Goal: Information Seeking & Learning: Learn about a topic

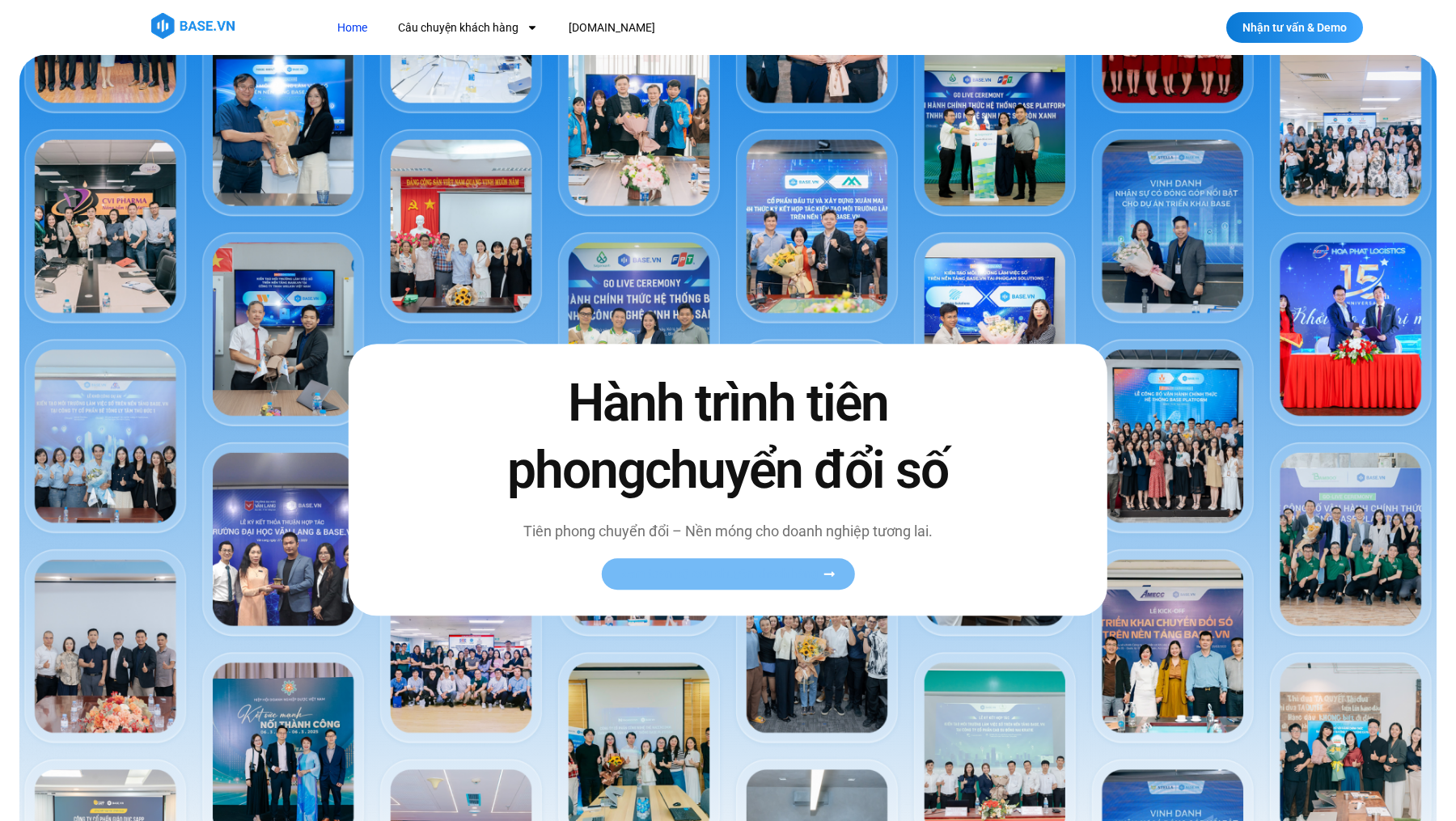
click at [688, 582] on link "Xem toàn bộ câu chuyện khách hàng" at bounding box center [727, 573] width 253 height 32
click at [685, 580] on span "Xem toàn bộ câu chuyện khách hàng" at bounding box center [719, 573] width 198 height 13
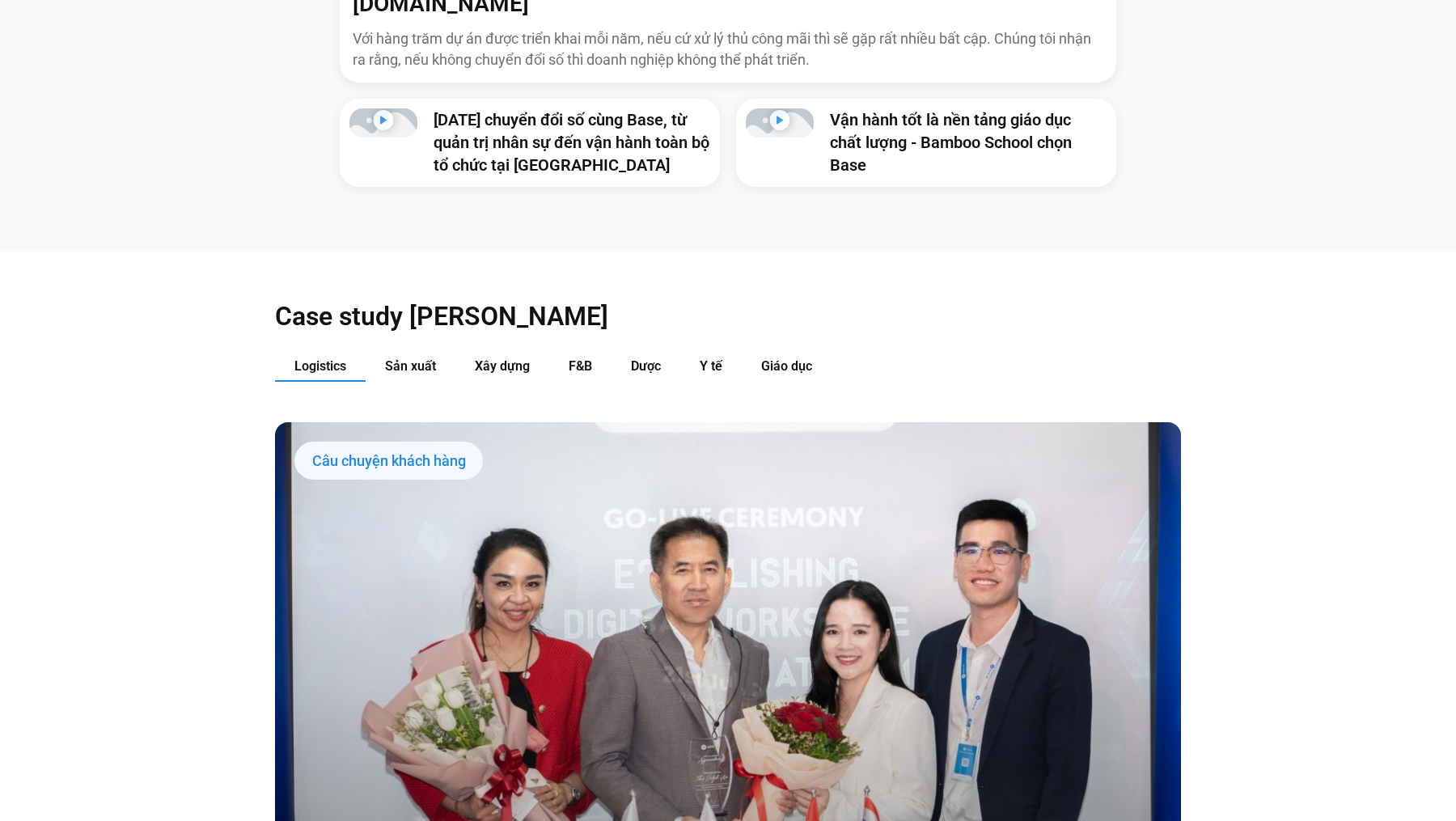
scroll to position [1715, 0]
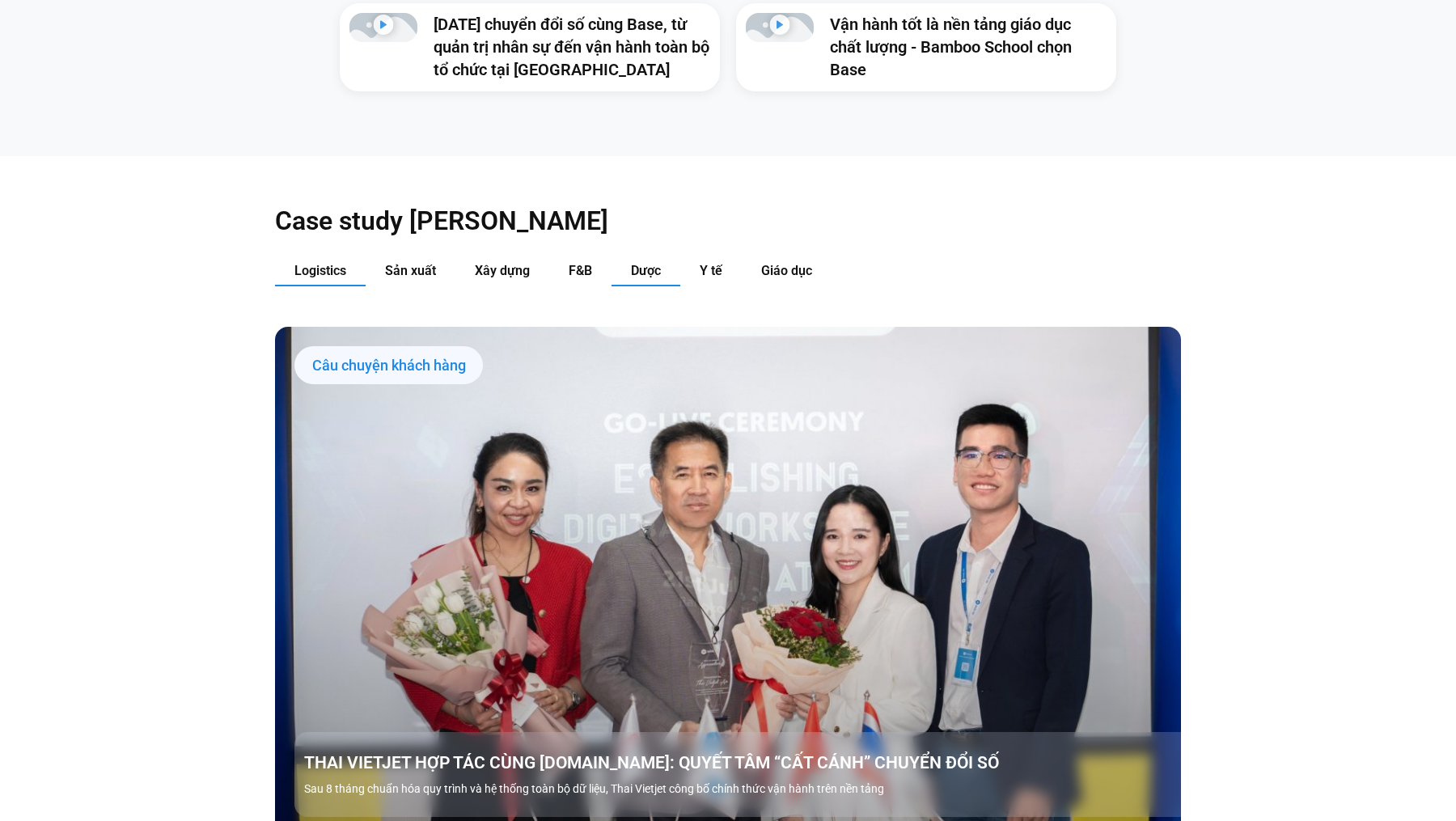
click at [634, 263] on span "Dược" at bounding box center [646, 271] width 30 height 15
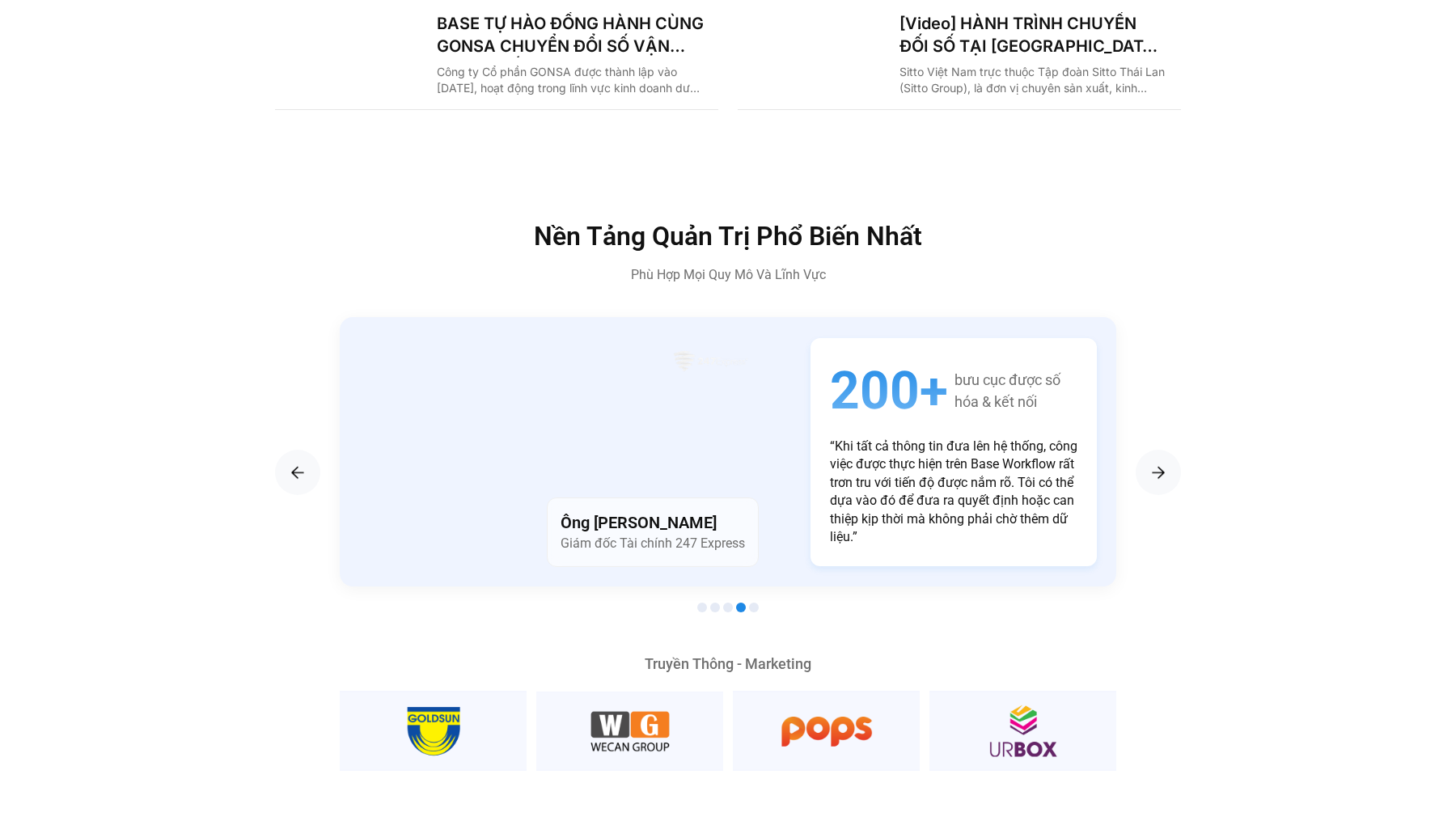
scroll to position [2803, 0]
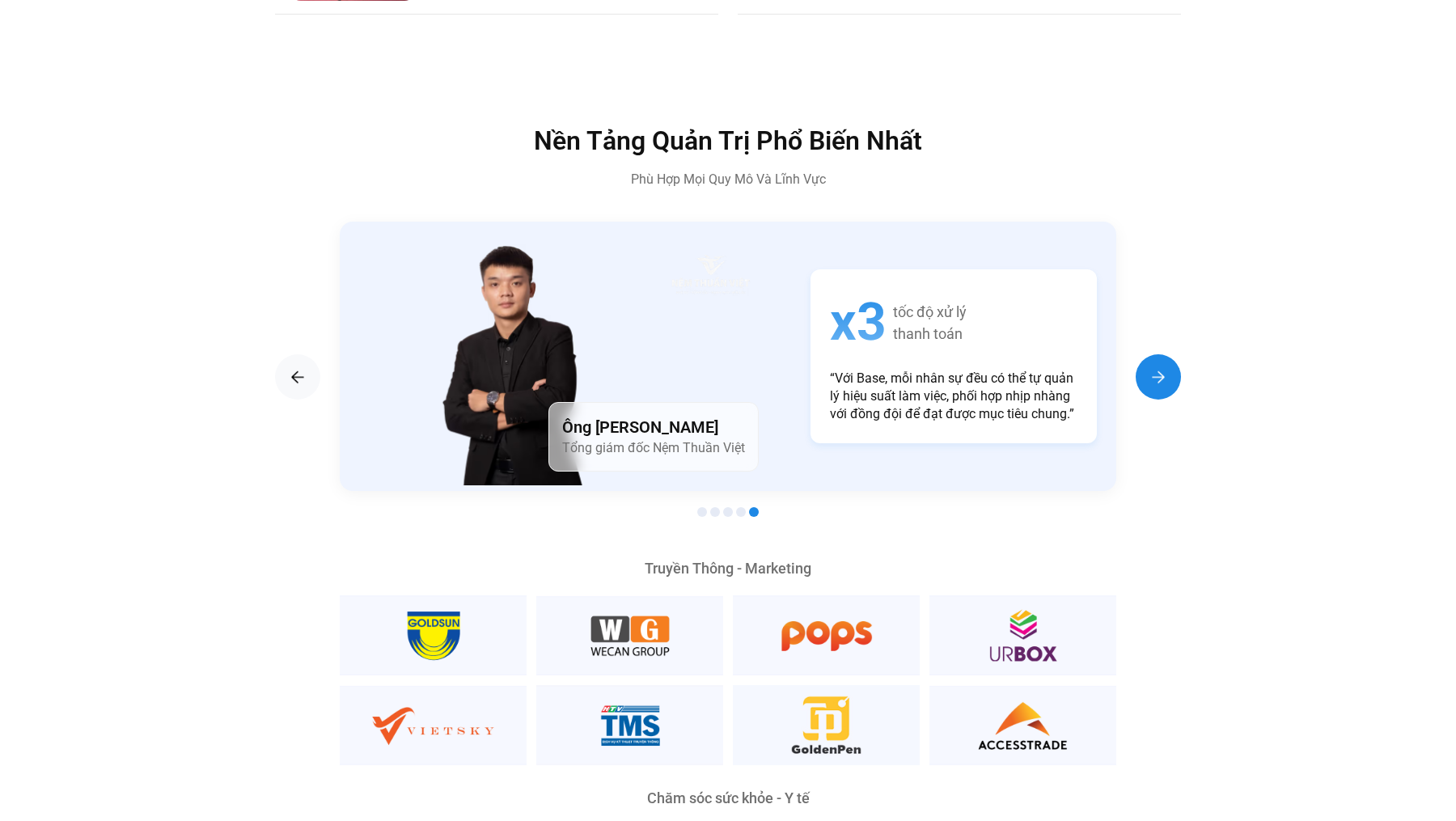
click at [1157, 367] on img "Next slide" at bounding box center [1158, 377] width 19 height 19
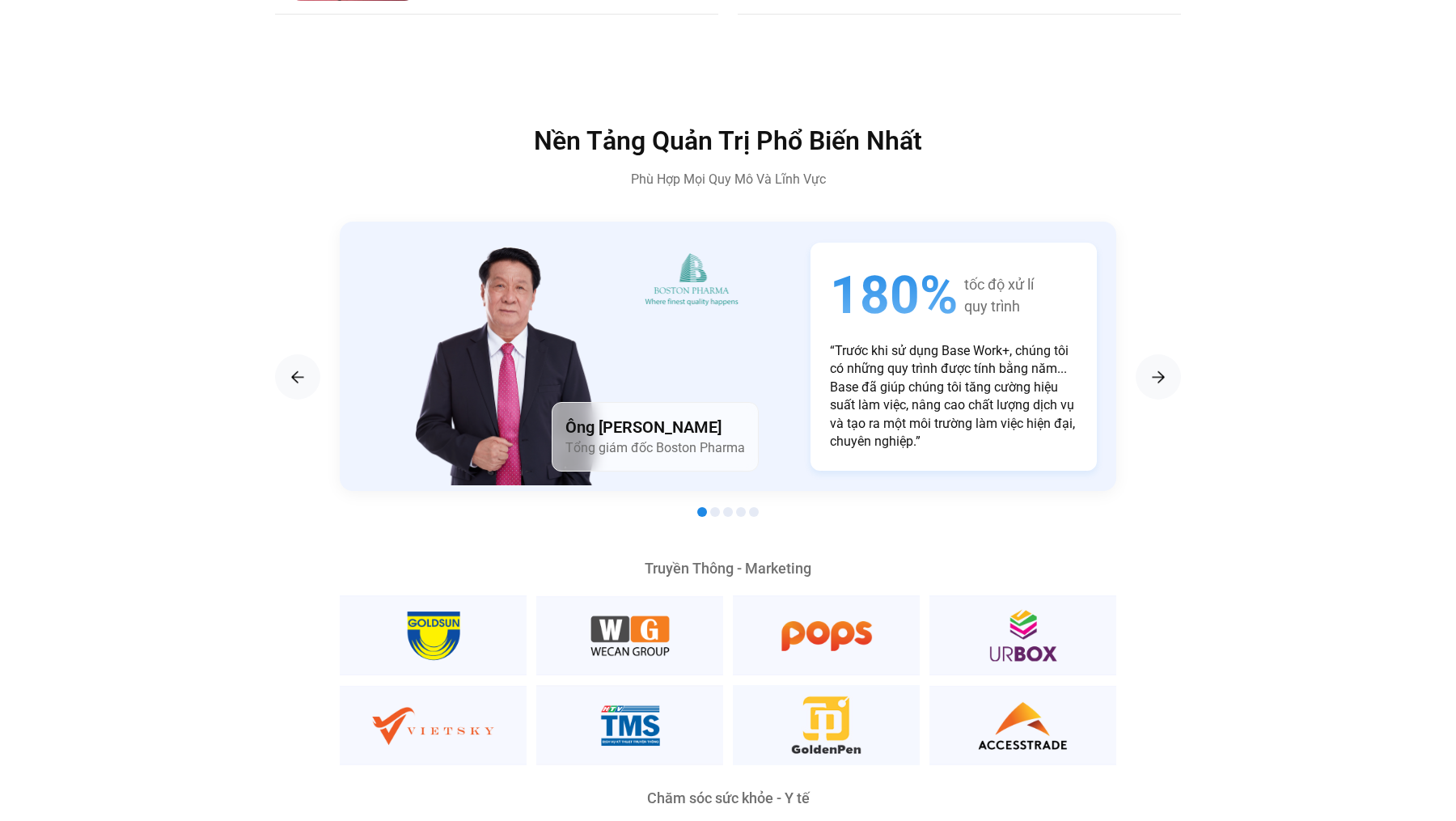
click at [970, 304] on div "180% tốc độ xử lí quy trình “Trước khi sử dụng Base Work+, chúng tôi có những q…" at bounding box center [954, 357] width 287 height 228
click at [665, 402] on div "Ông Lương Đăng Khoa Tổng giám đốc Boston Pharma" at bounding box center [655, 437] width 207 height 70
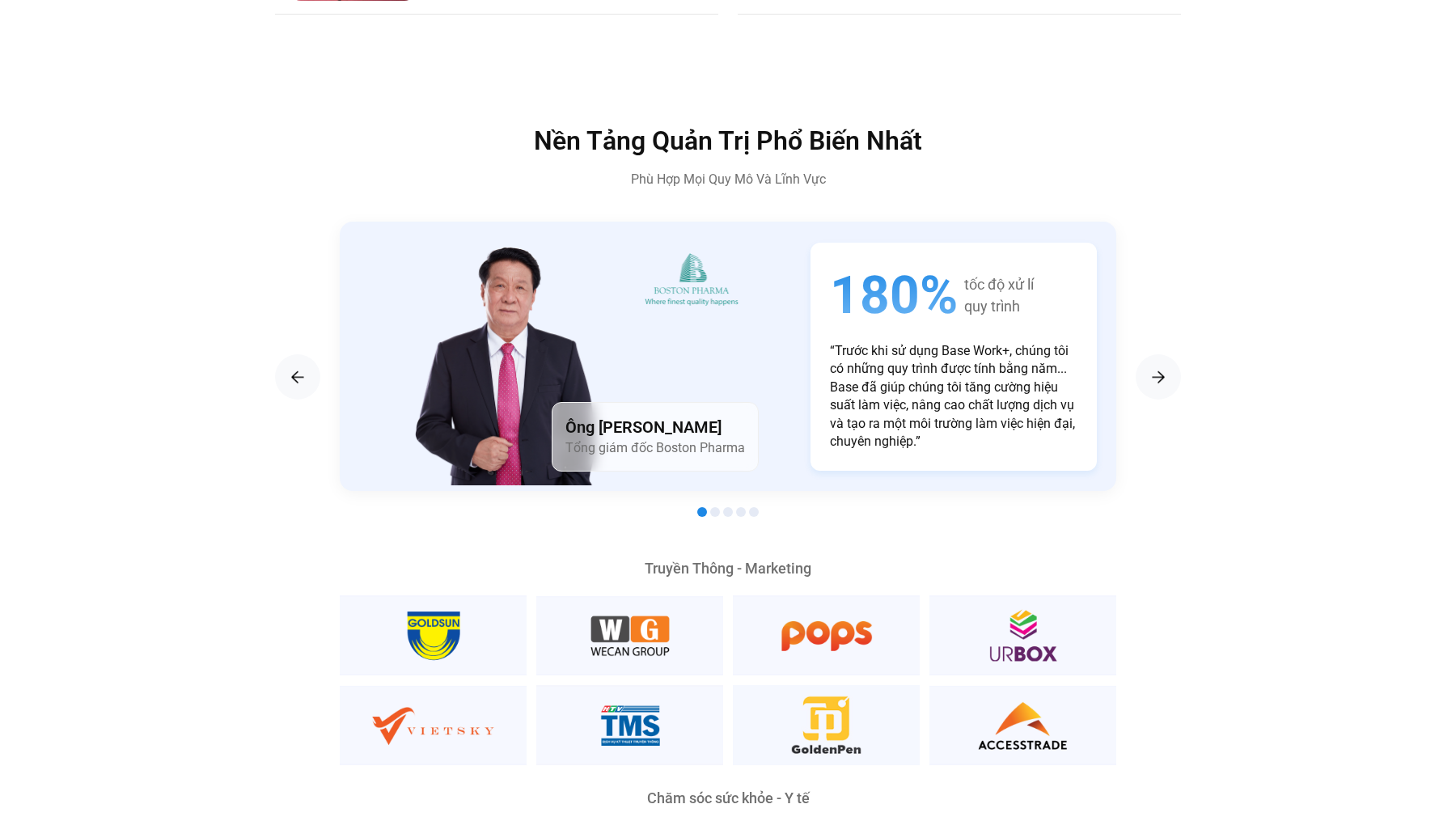
click at [665, 402] on div "Ông Lương Đăng Khoa Tổng giám đốc Boston Pharma" at bounding box center [655, 437] width 207 height 70
click at [538, 297] on img "1 / 5" at bounding box center [508, 364] width 197 height 243
click at [892, 299] on div "180% tốc độ xử lí quy trình “Trước khi sử dụng Base Work+, chúng tôi có những q…" at bounding box center [954, 357] width 287 height 228
click at [894, 267] on span "180%" at bounding box center [894, 295] width 128 height 67
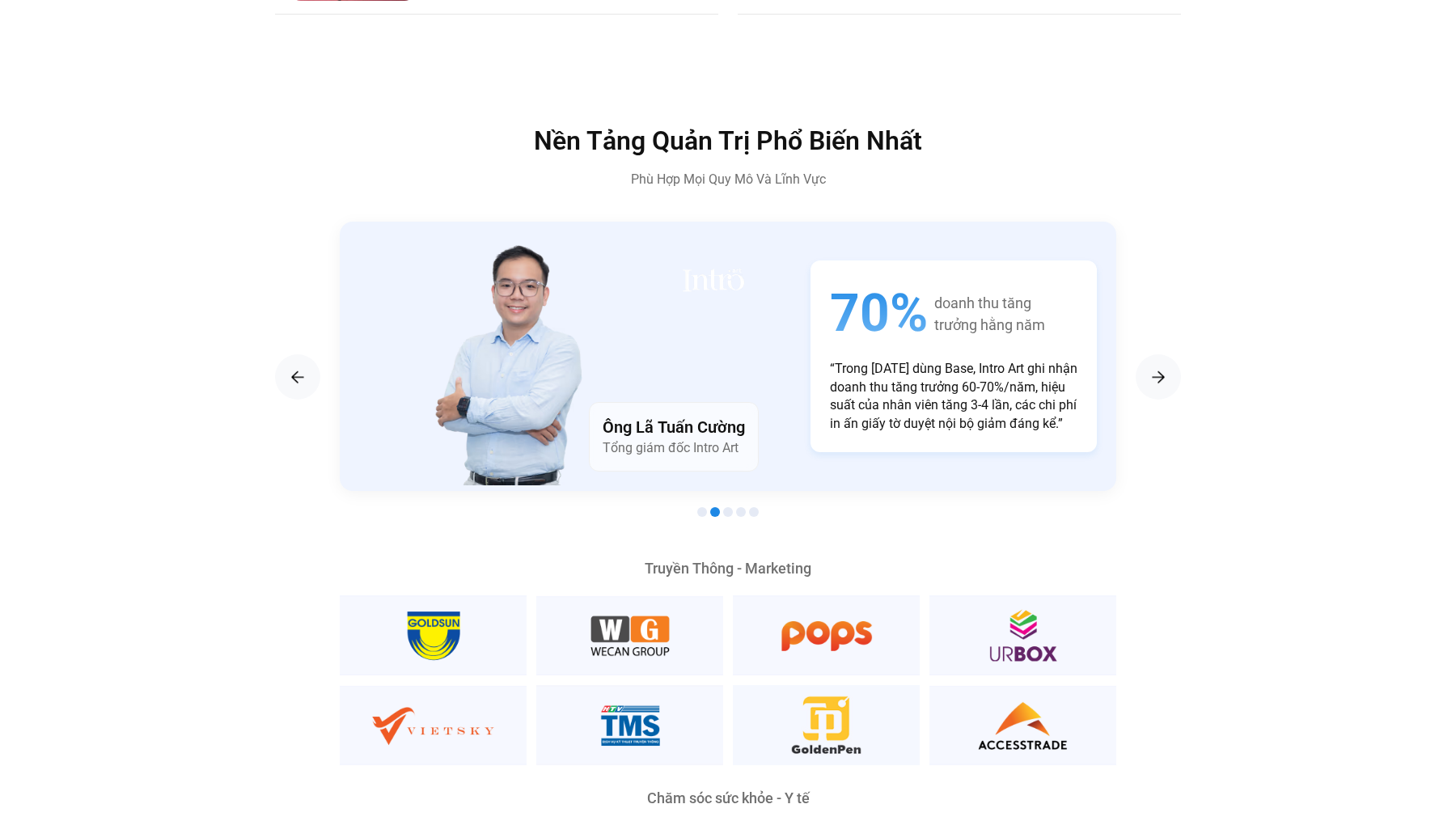
click at [750, 267] on img "2 / 5" at bounding box center [712, 280] width 76 height 54
click at [894, 280] on span "70%" at bounding box center [878, 313] width 98 height 67
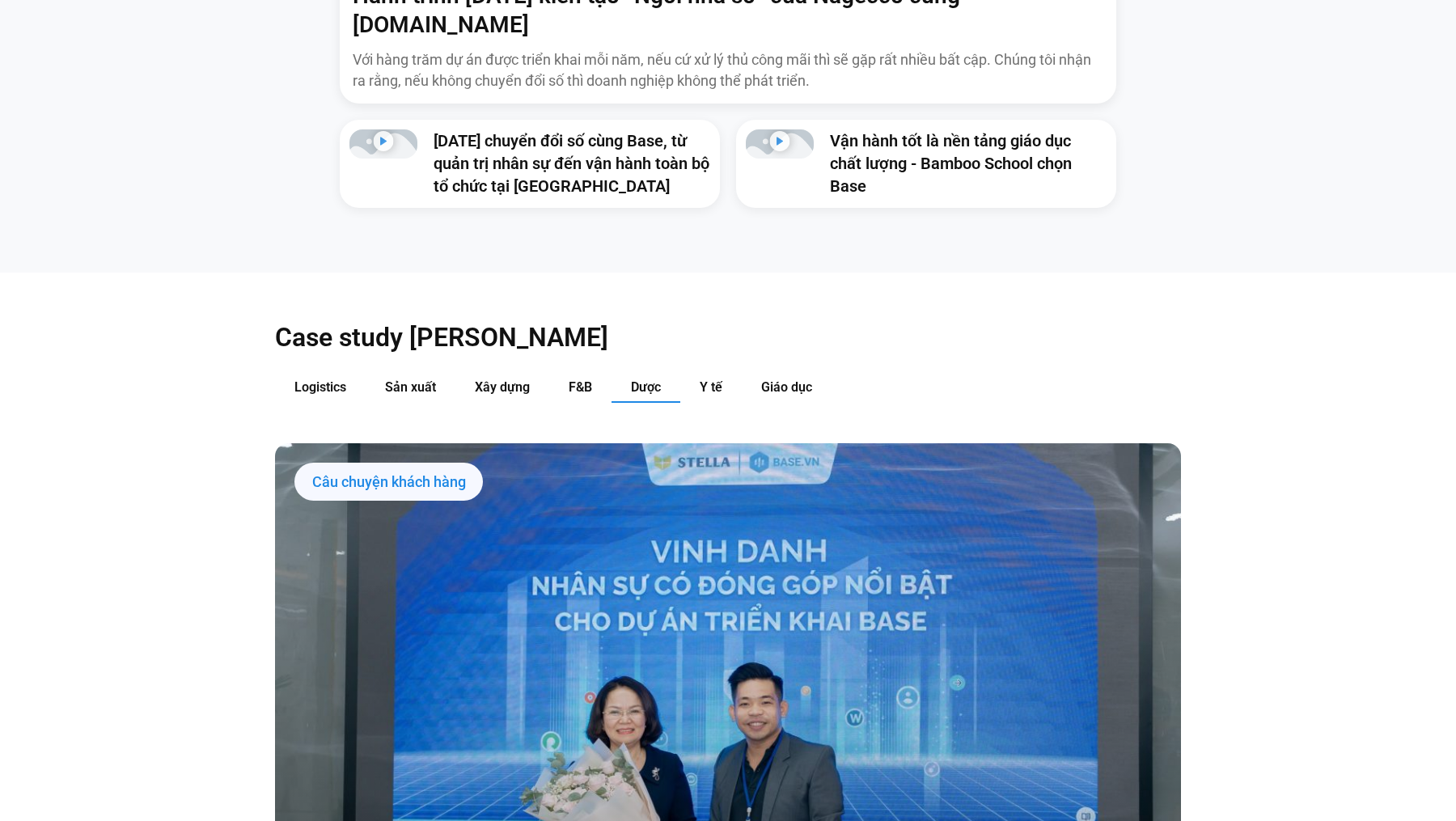
scroll to position [1597, 0]
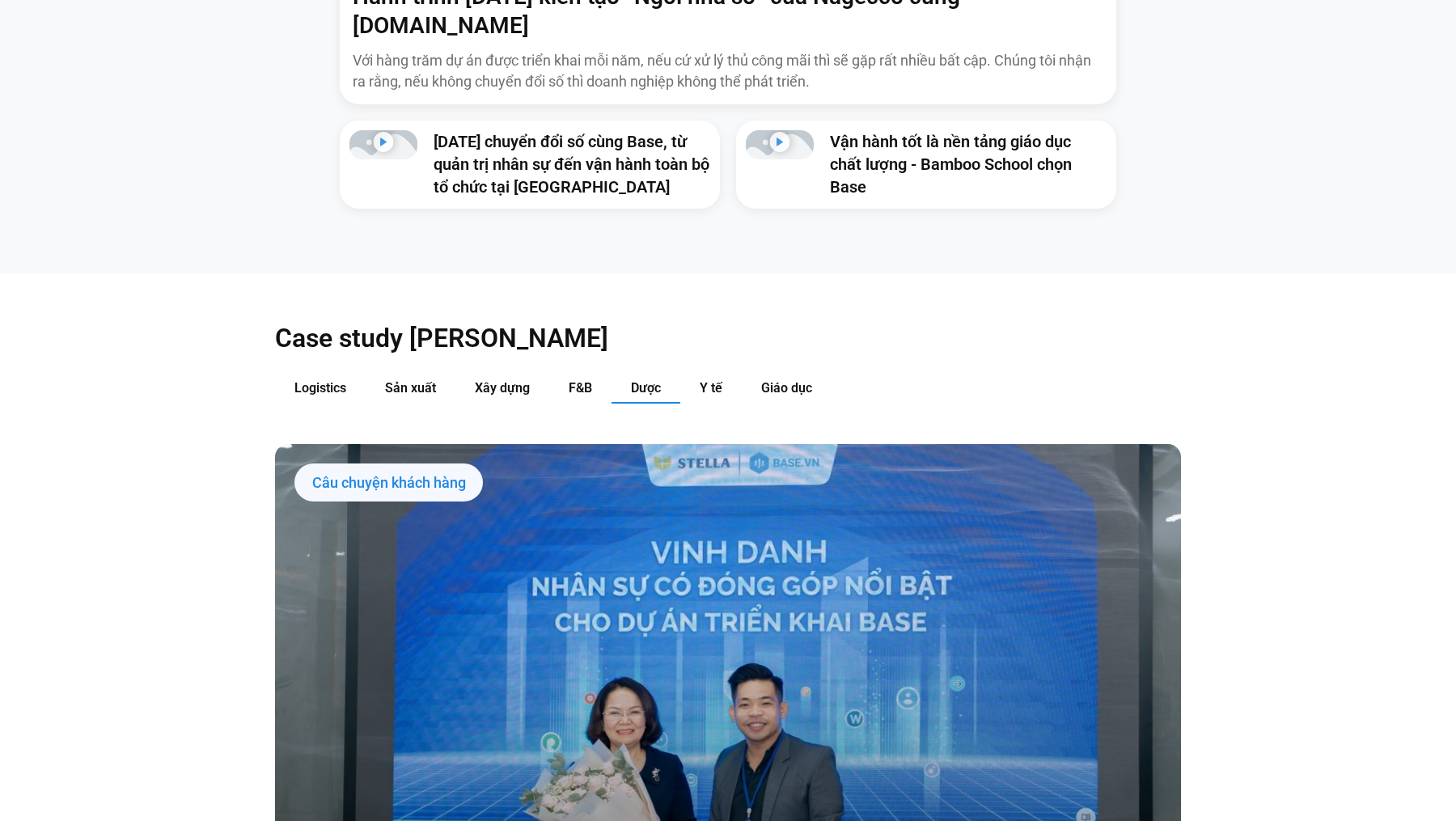
click at [639, 380] on span "Dược" at bounding box center [646, 388] width 30 height 15
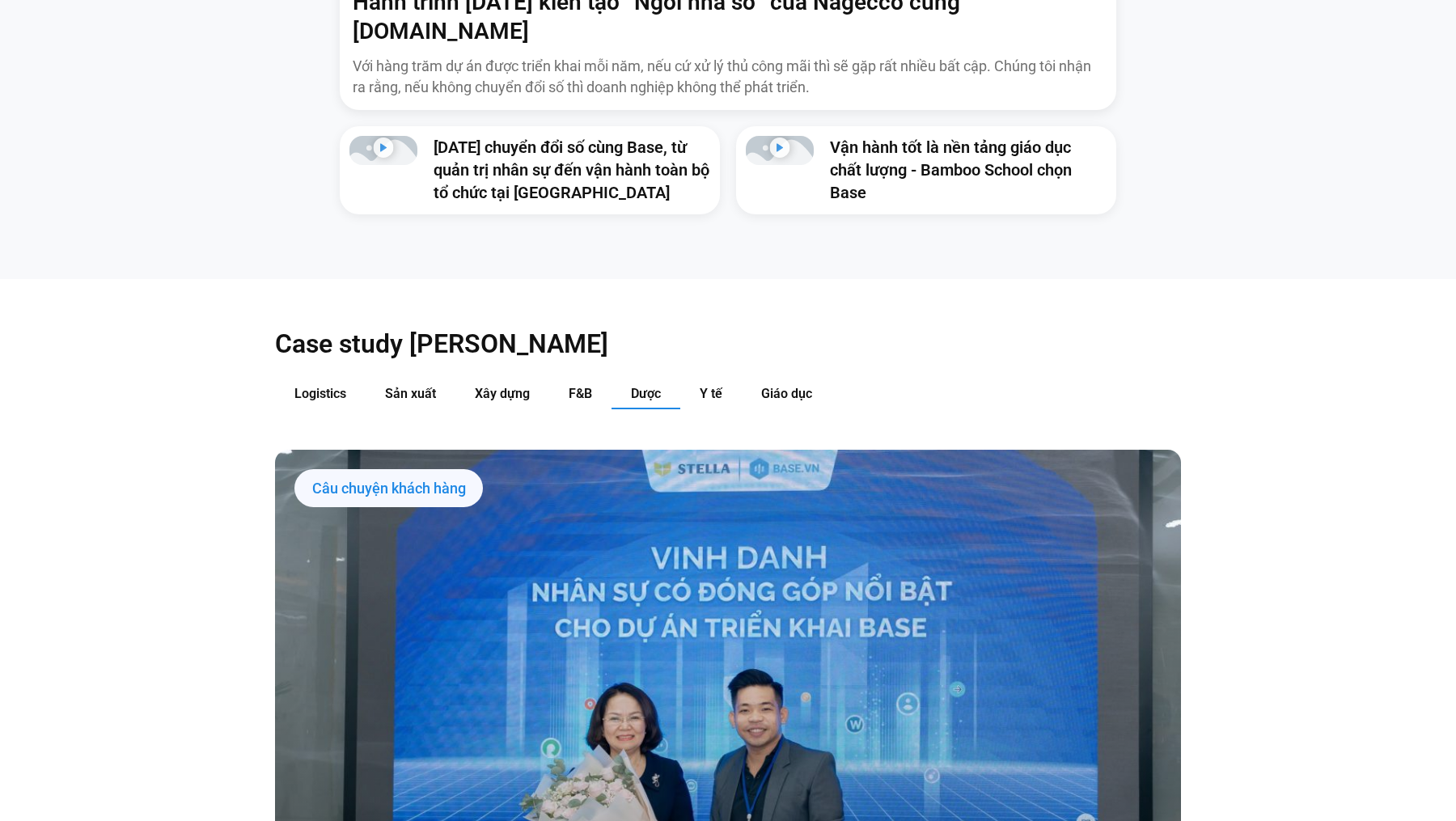
click at [393, 471] on div "Câu chuyện khách hàng" at bounding box center [388, 489] width 189 height 39
click at [393, 470] on div "Câu chuyện khách hàng" at bounding box center [388, 489] width 189 height 39
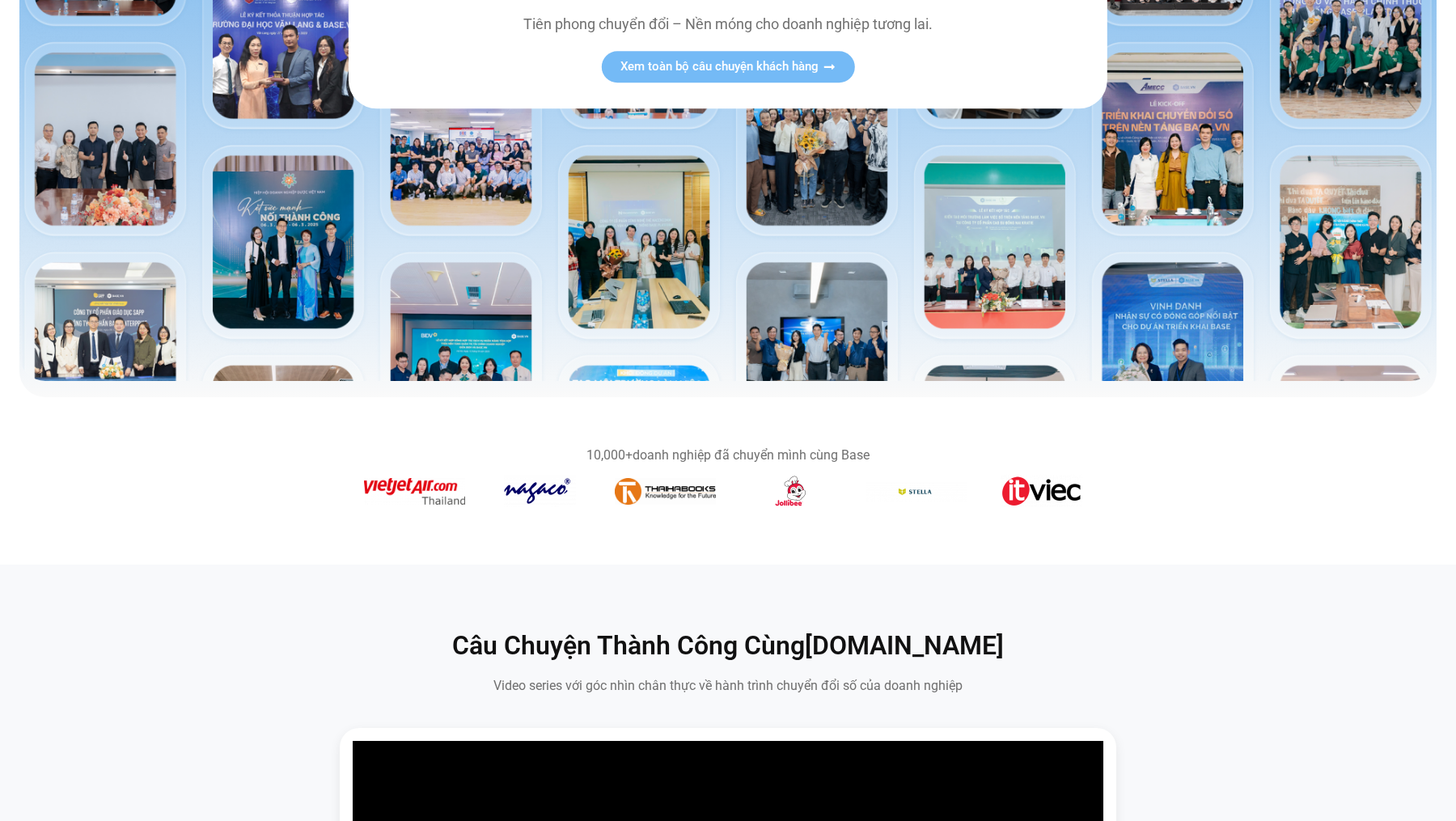
scroll to position [0, 0]
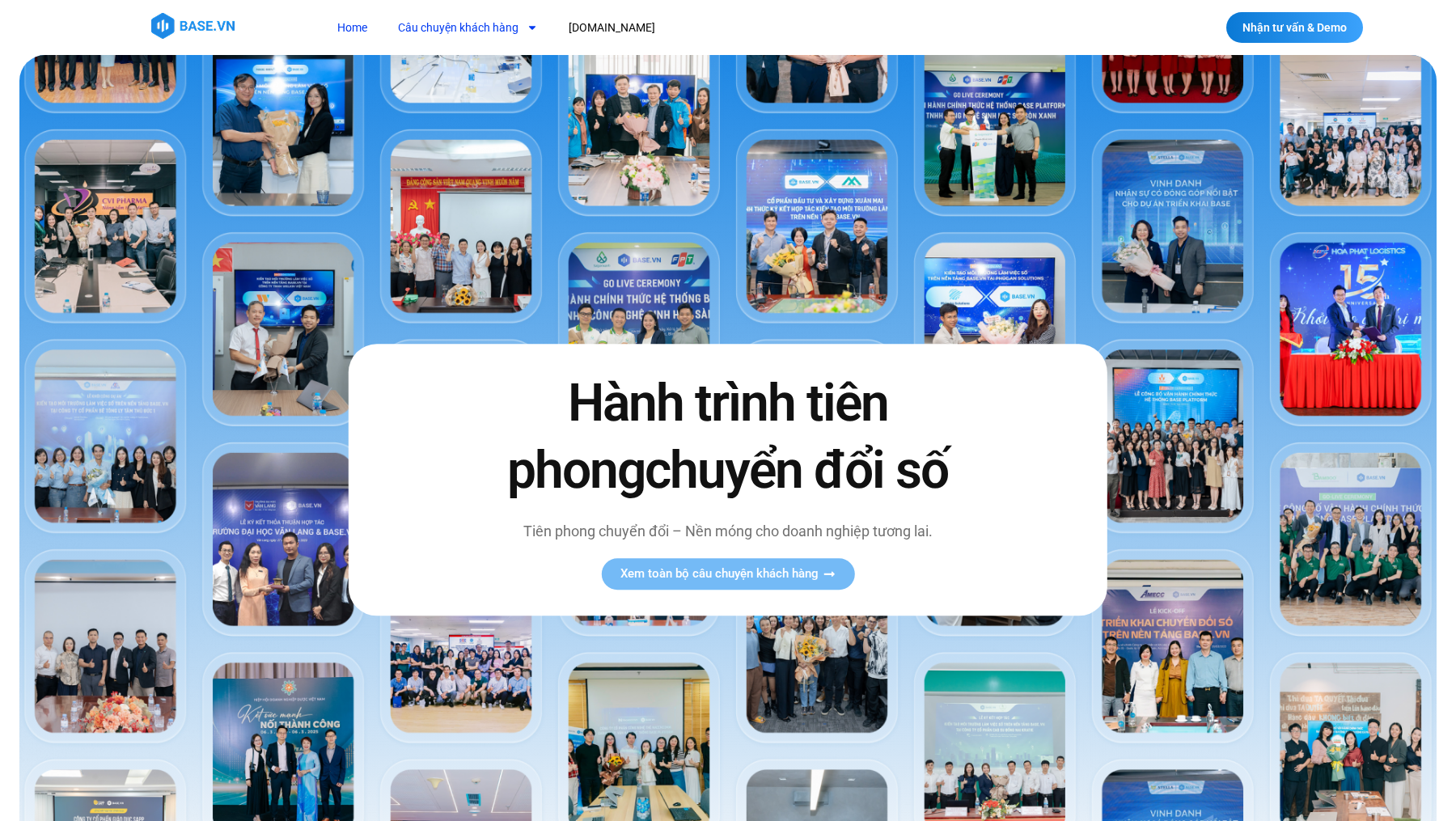
click at [469, 31] on link "Câu chuyện khách hàng" at bounding box center [469, 27] width 165 height 30
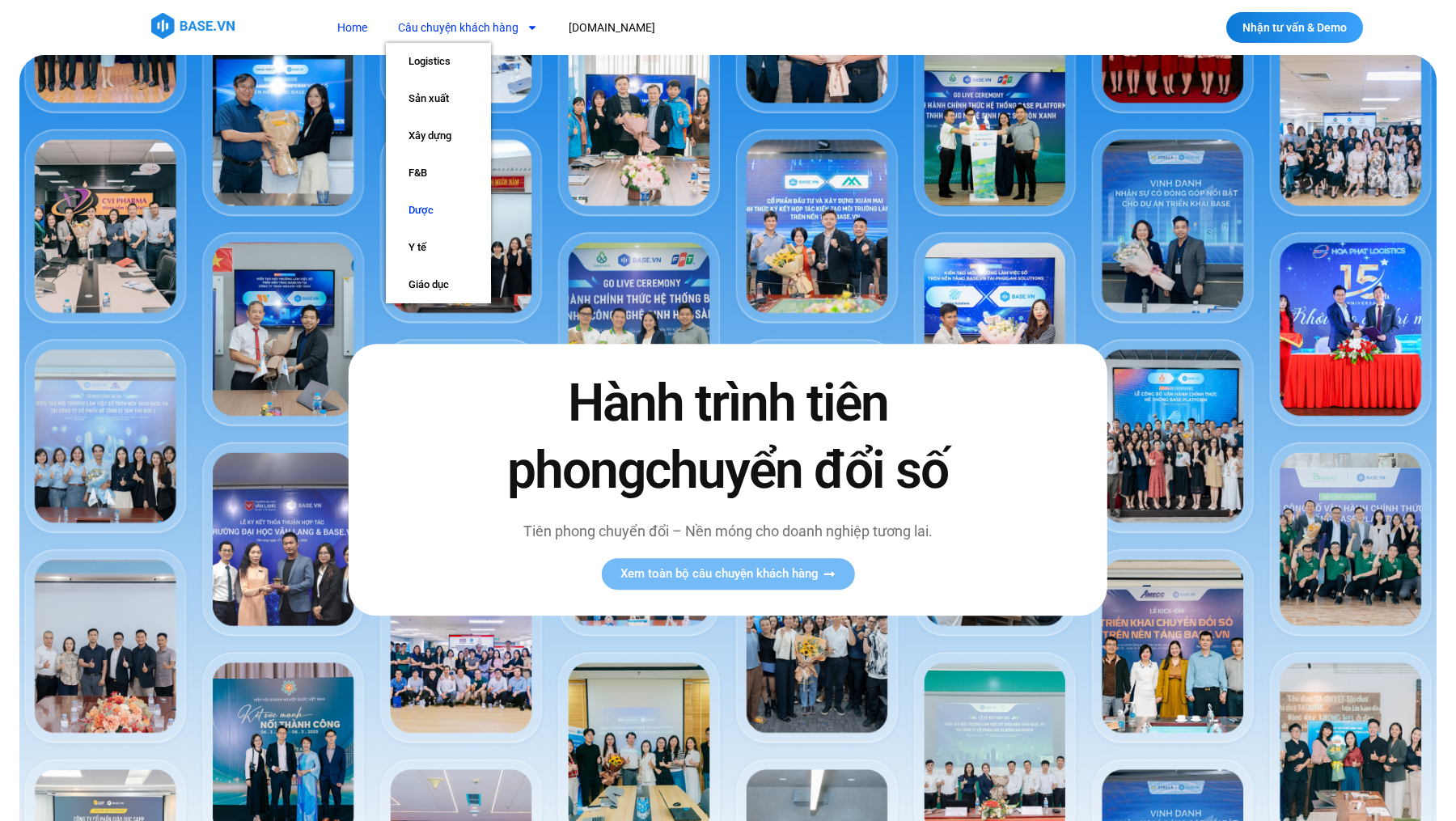
click at [415, 209] on link "Dược" at bounding box center [439, 210] width 106 height 37
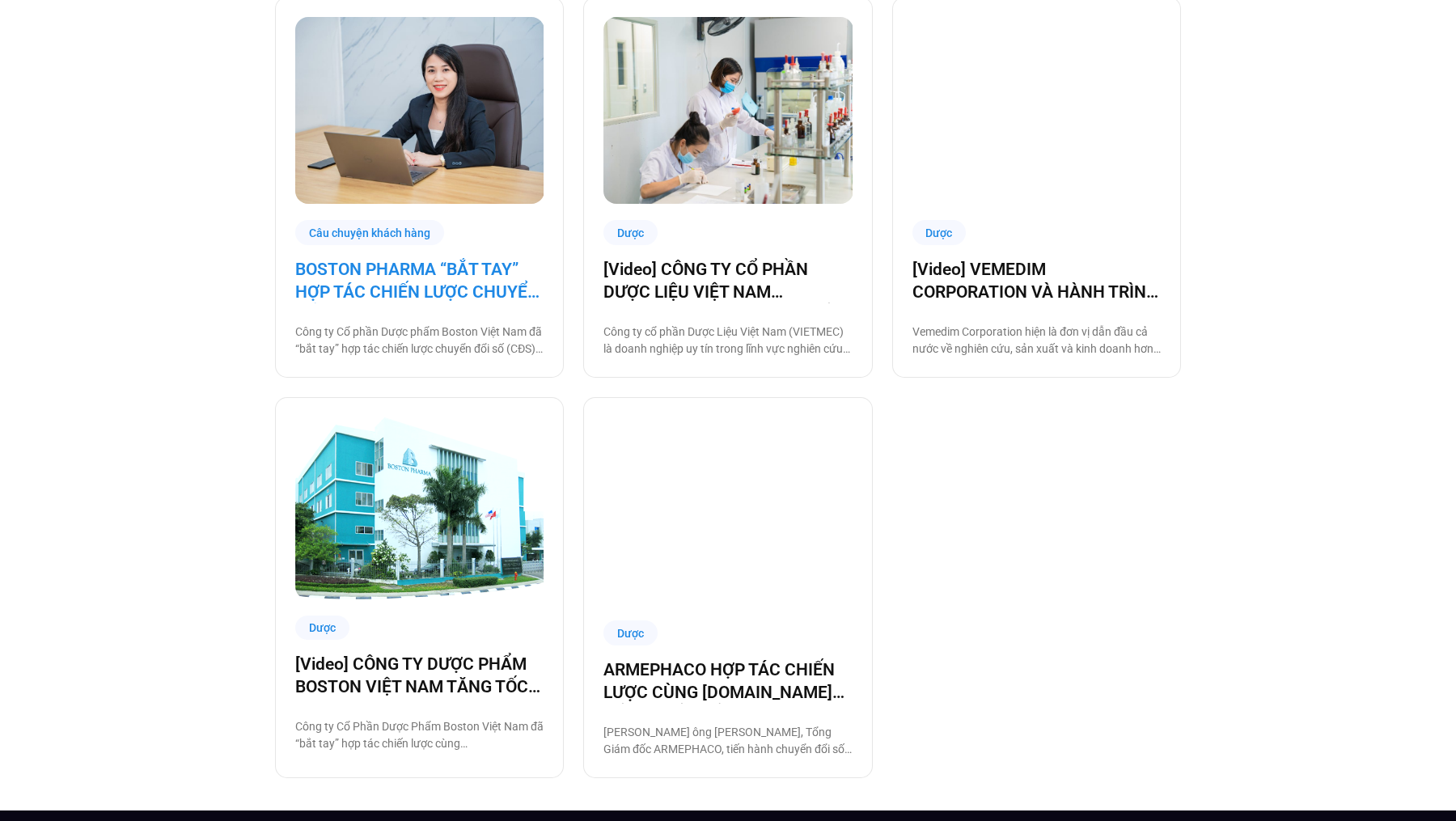
scroll to position [1319, 0]
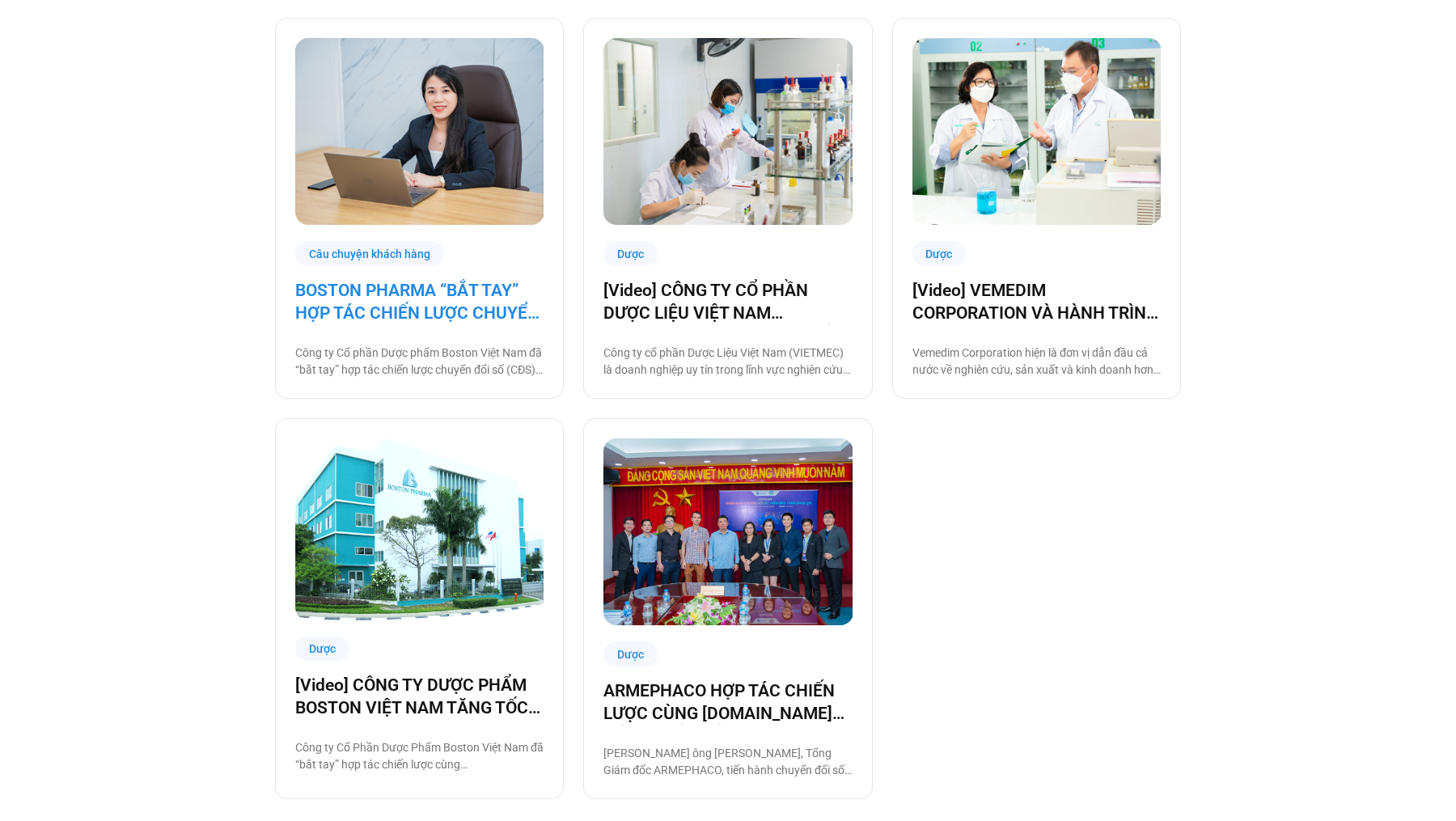
click at [457, 302] on link "BOSTON PHARMA “BẮT TAY” HỢP TÁC CHIẾN LƯỢC CHUYỂN ĐỔI SỐ CÙNG BASE.VN" at bounding box center [419, 301] width 248 height 46
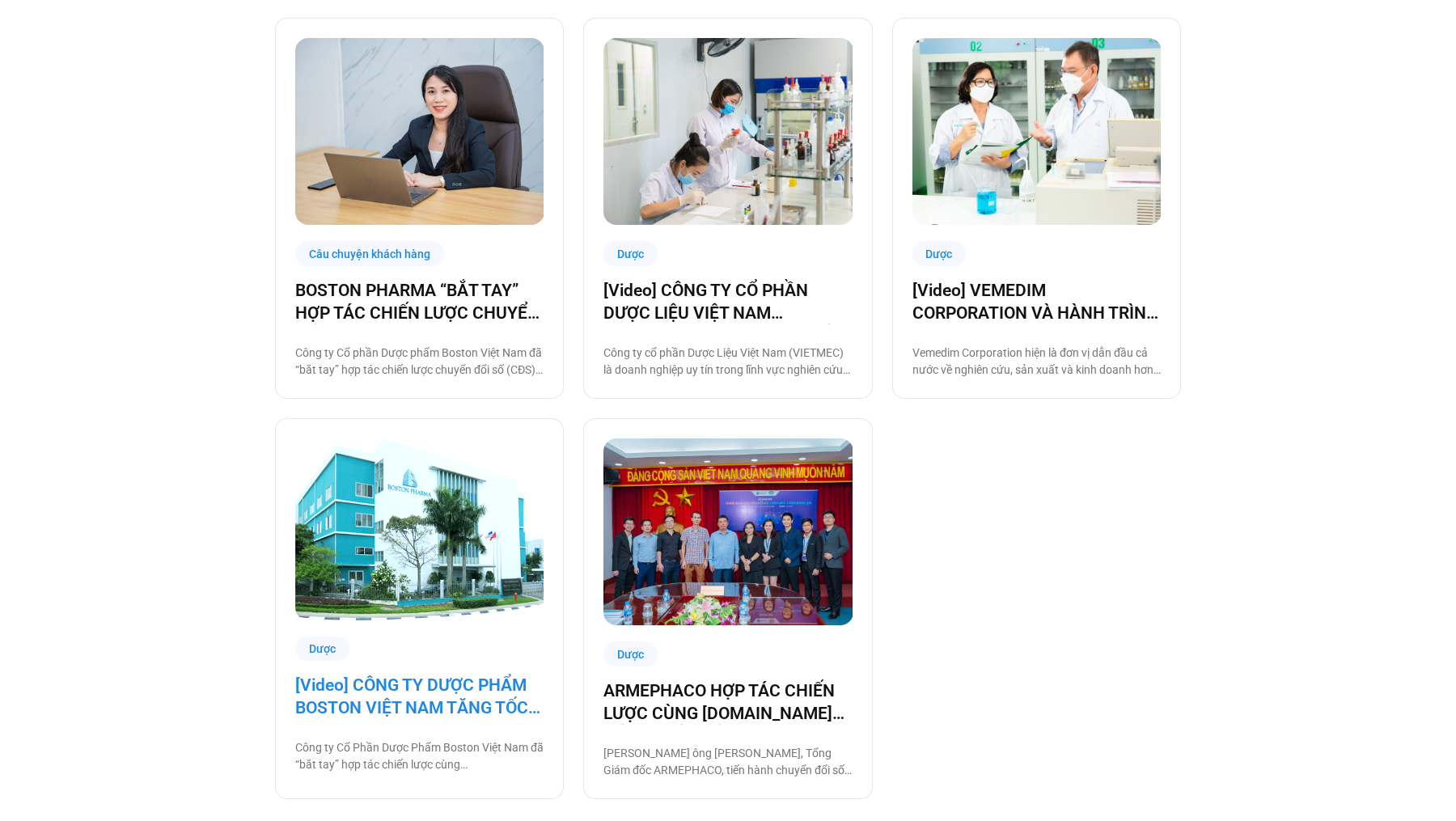
click at [453, 692] on link "[Video] CÔNG TY DƯỢC PHẨM BOSTON VIỆT NAM TĂNG TỐC VẬN HÀNH CÙNG BASE.VN" at bounding box center [419, 696] width 248 height 46
click at [214, 362] on div "Câu chuyện khách hàng STELLAPHARM: CHUYỂN ĐỔI SỐ – YẾU TỐ THEN CHỐT ĐỂ GIA TĂNG…" at bounding box center [728, 8] width 1456 height 1647
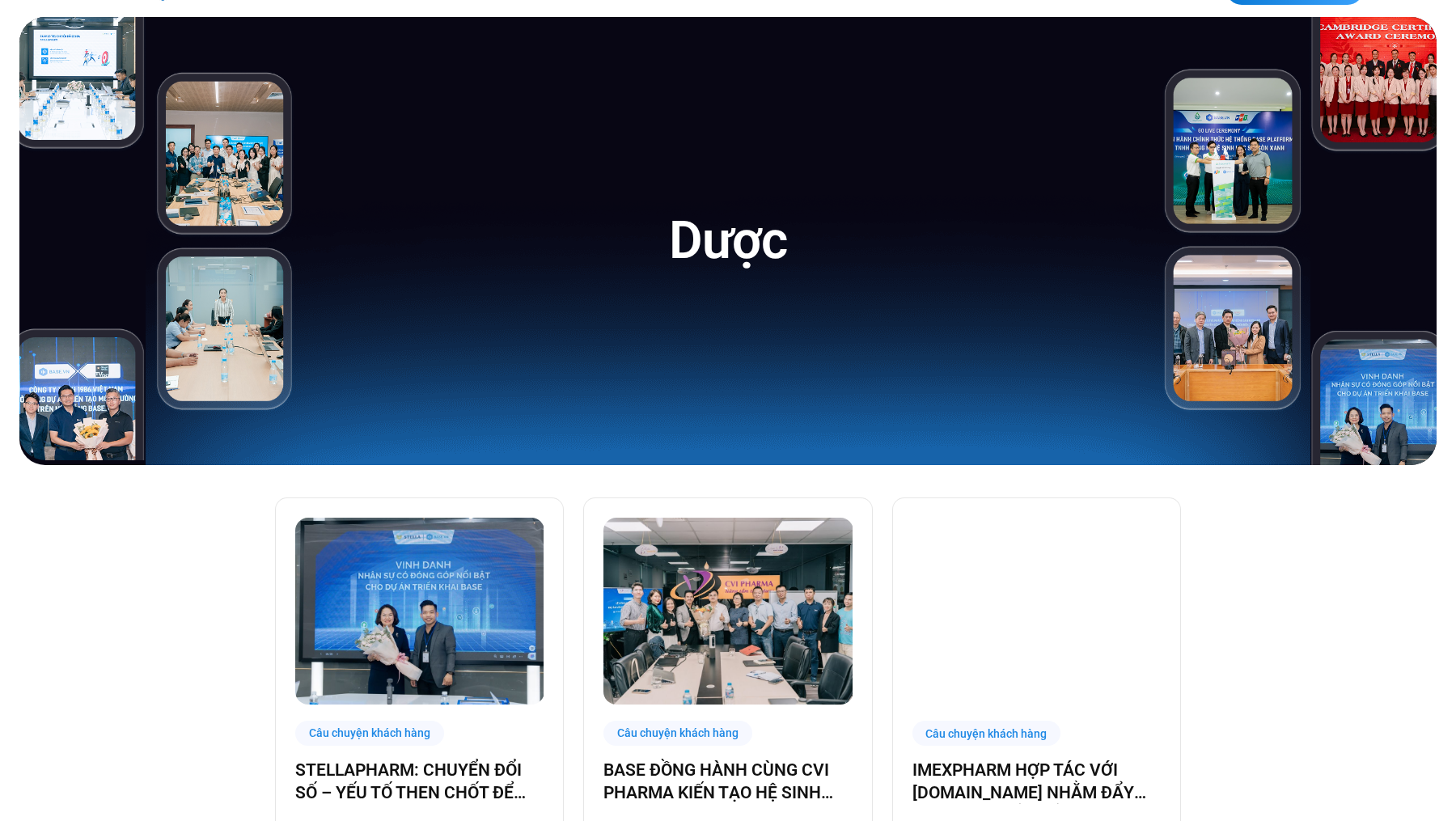
scroll to position [81, 0]
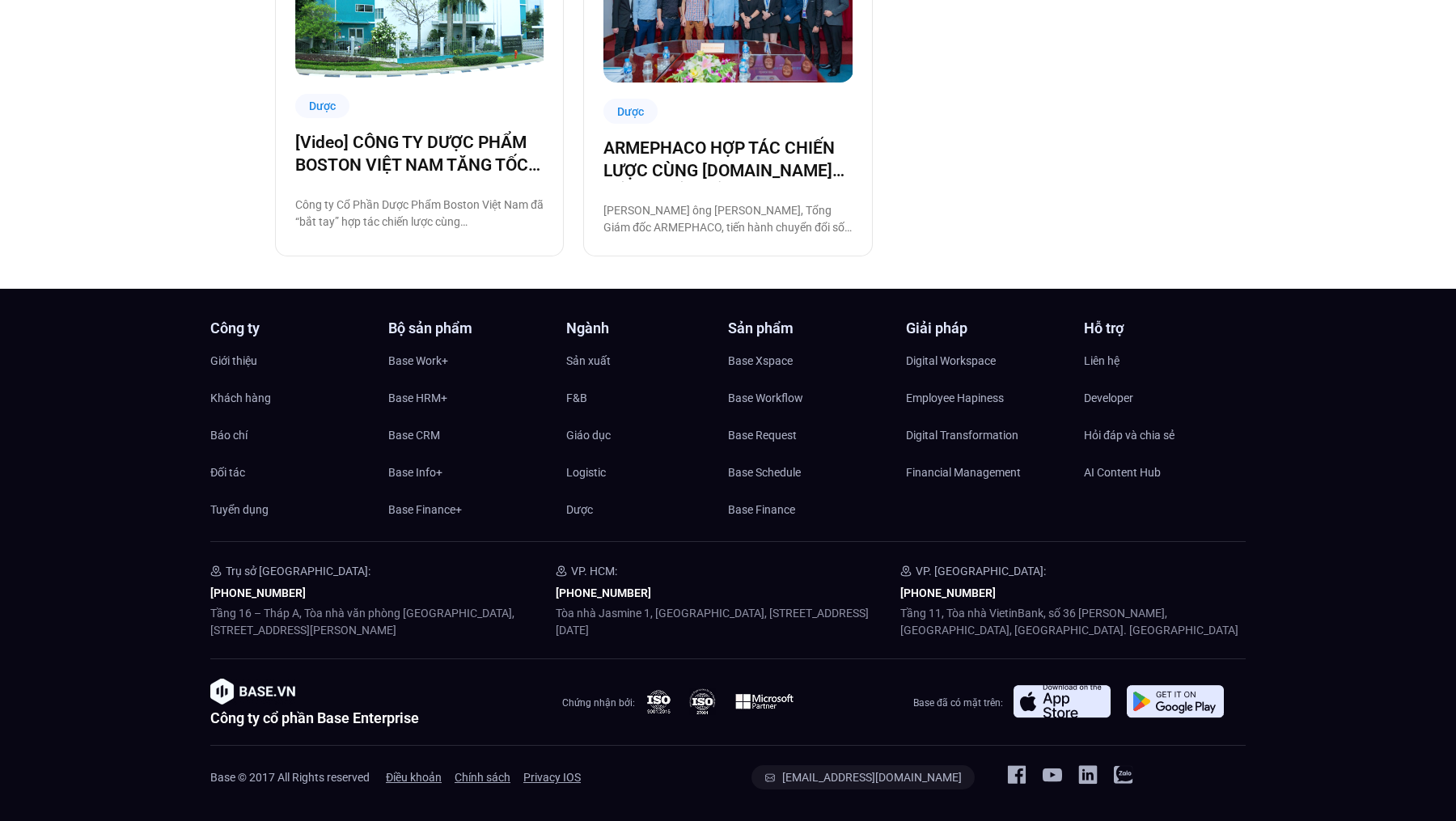
scroll to position [1344, 0]
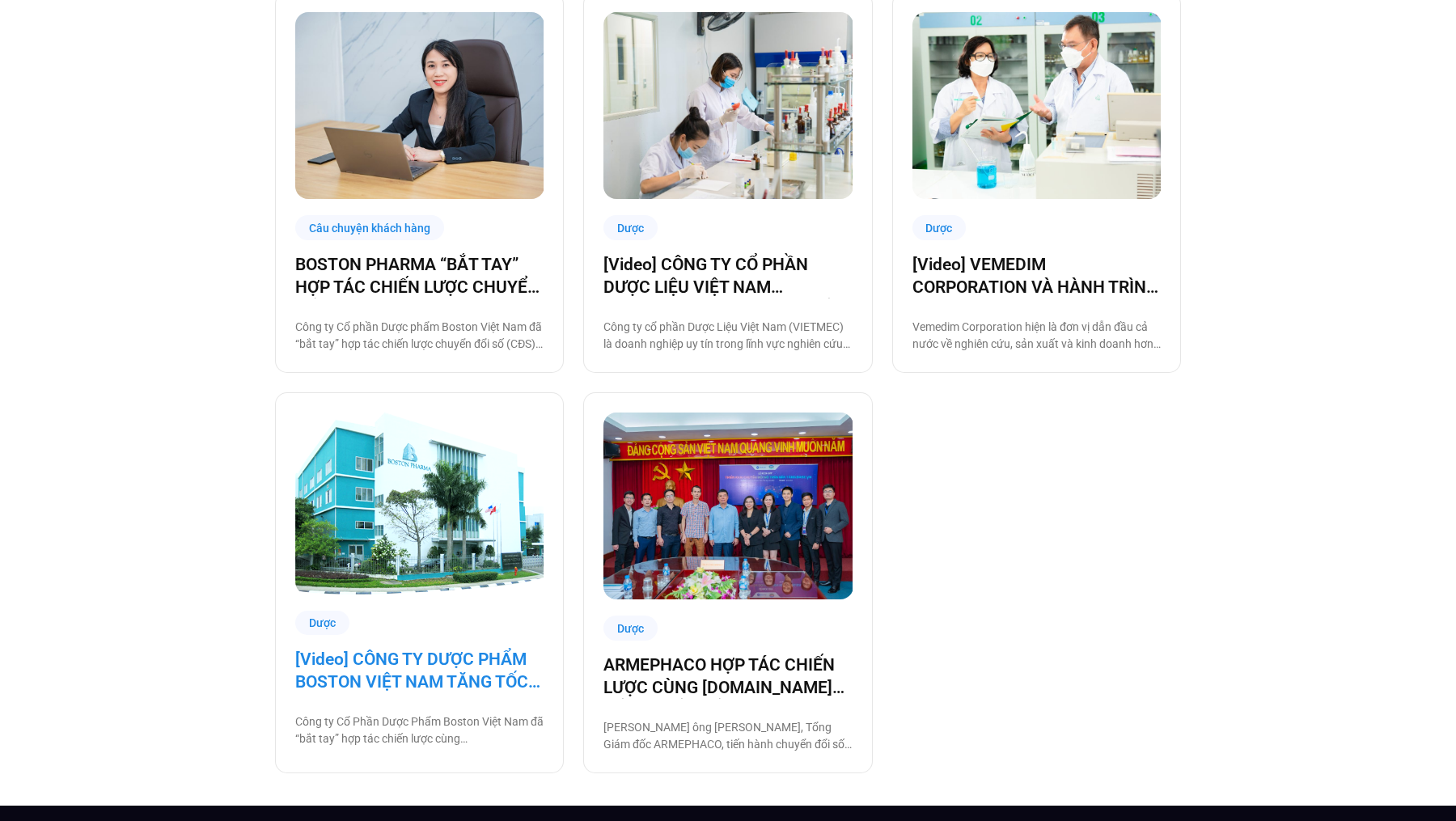
click at [402, 666] on link "[Video] CÔNG TY DƯỢC PHẨM BOSTON VIỆT NAM TĂNG TỐC VẬN HÀNH CÙNG BASE.VN" at bounding box center [419, 670] width 248 height 46
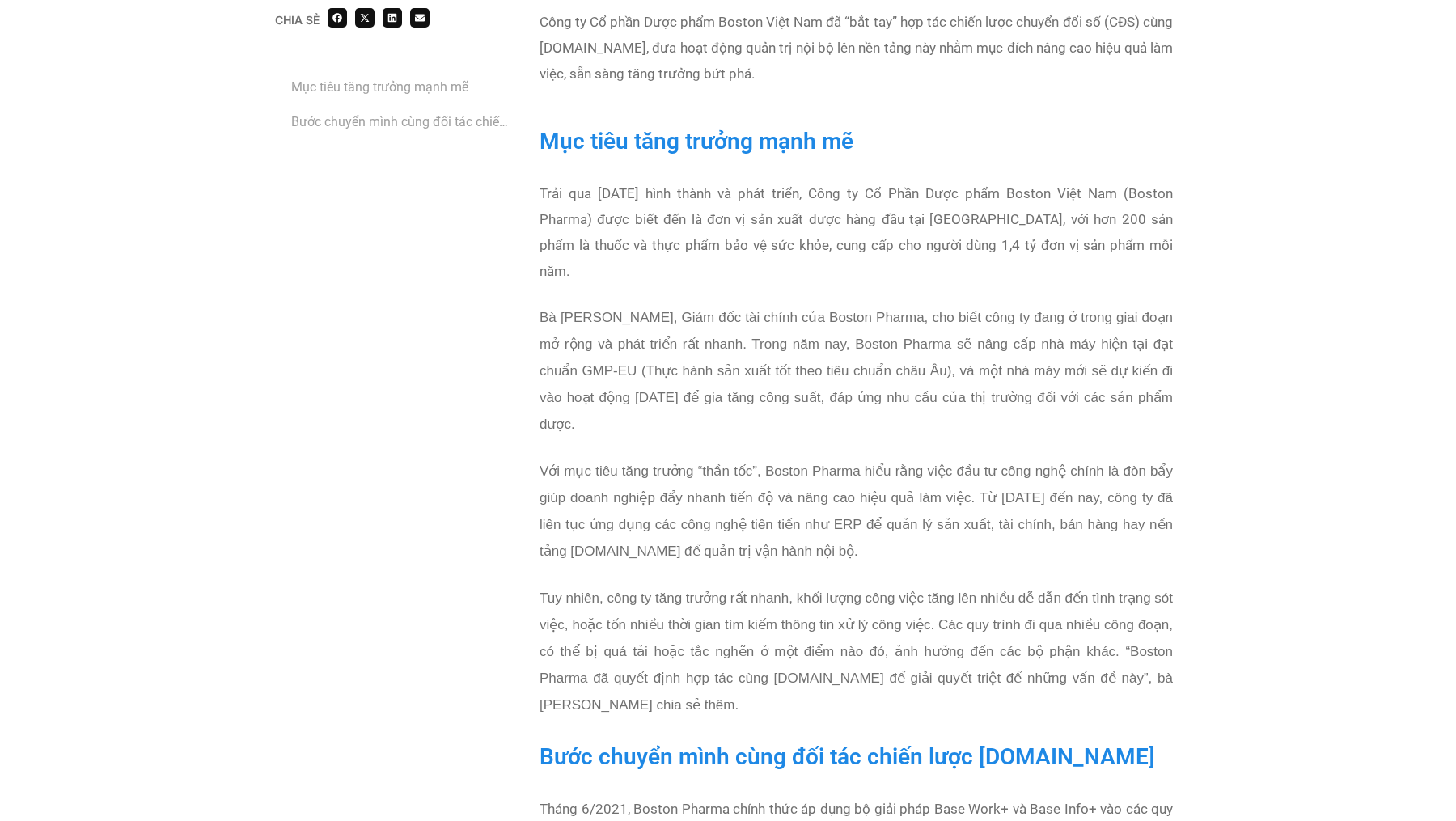
scroll to position [1347, 0]
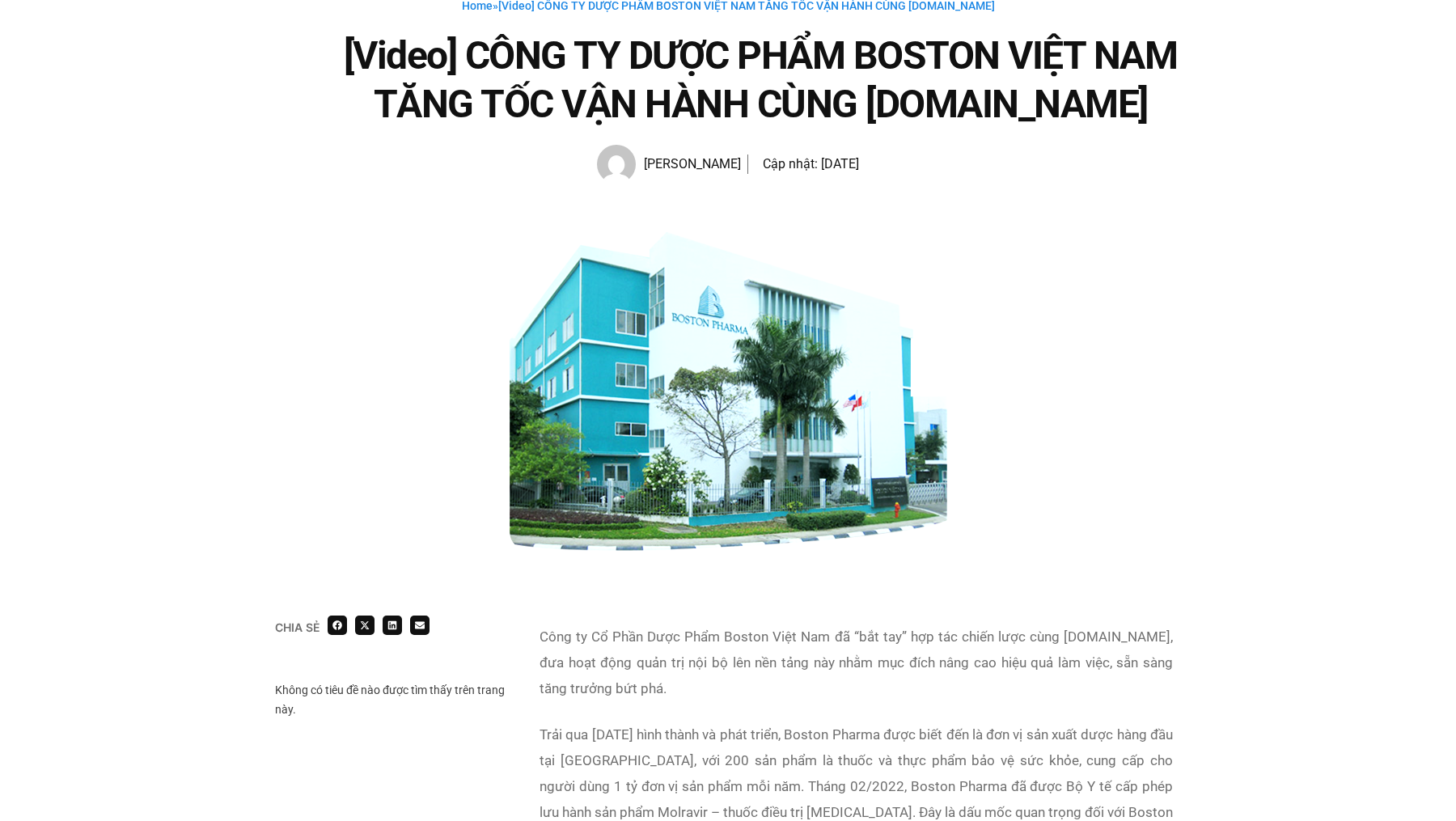
scroll to position [150, 0]
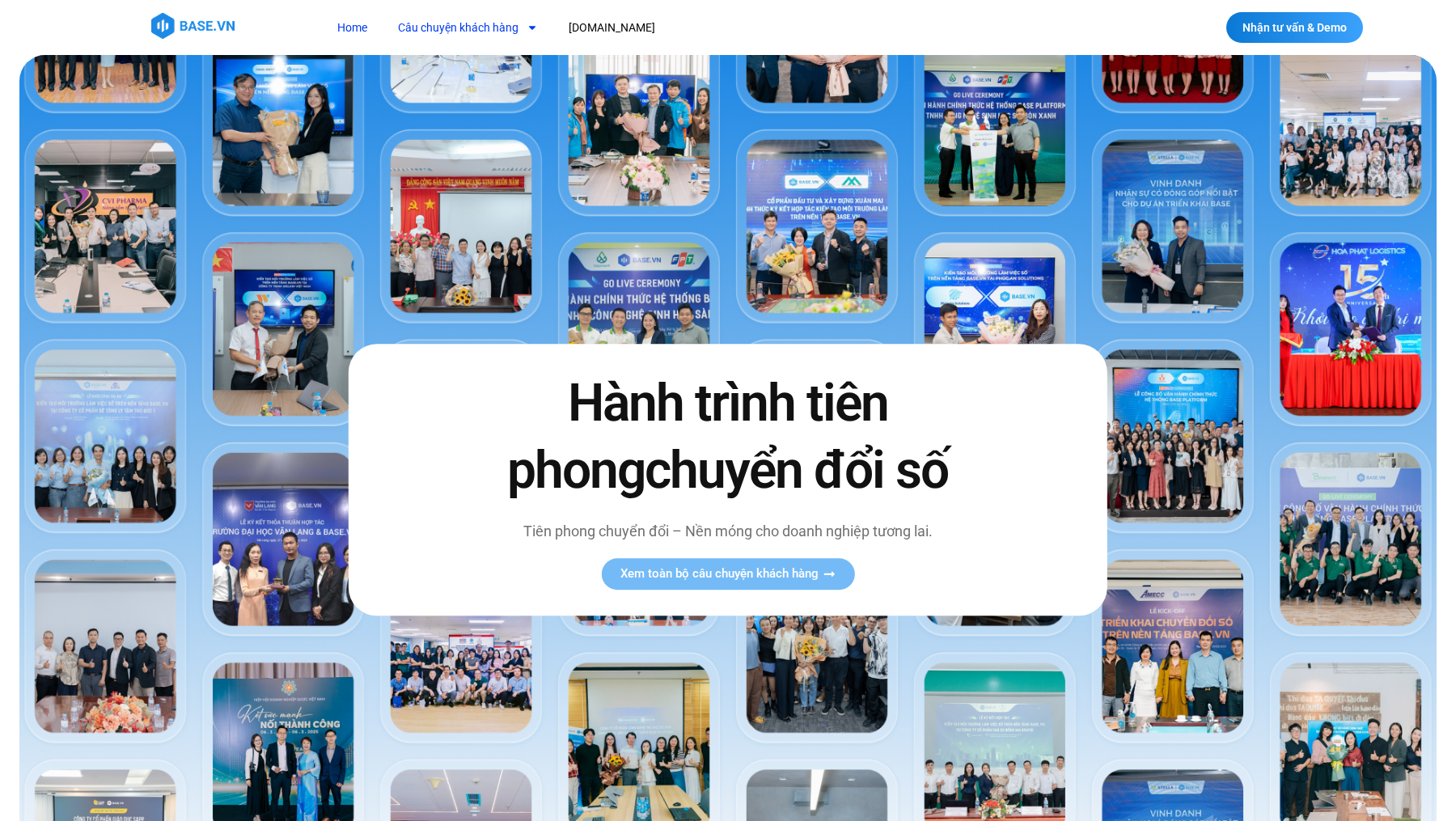
click at [476, 18] on link "Câu chuyện khách hàng" at bounding box center [469, 27] width 165 height 30
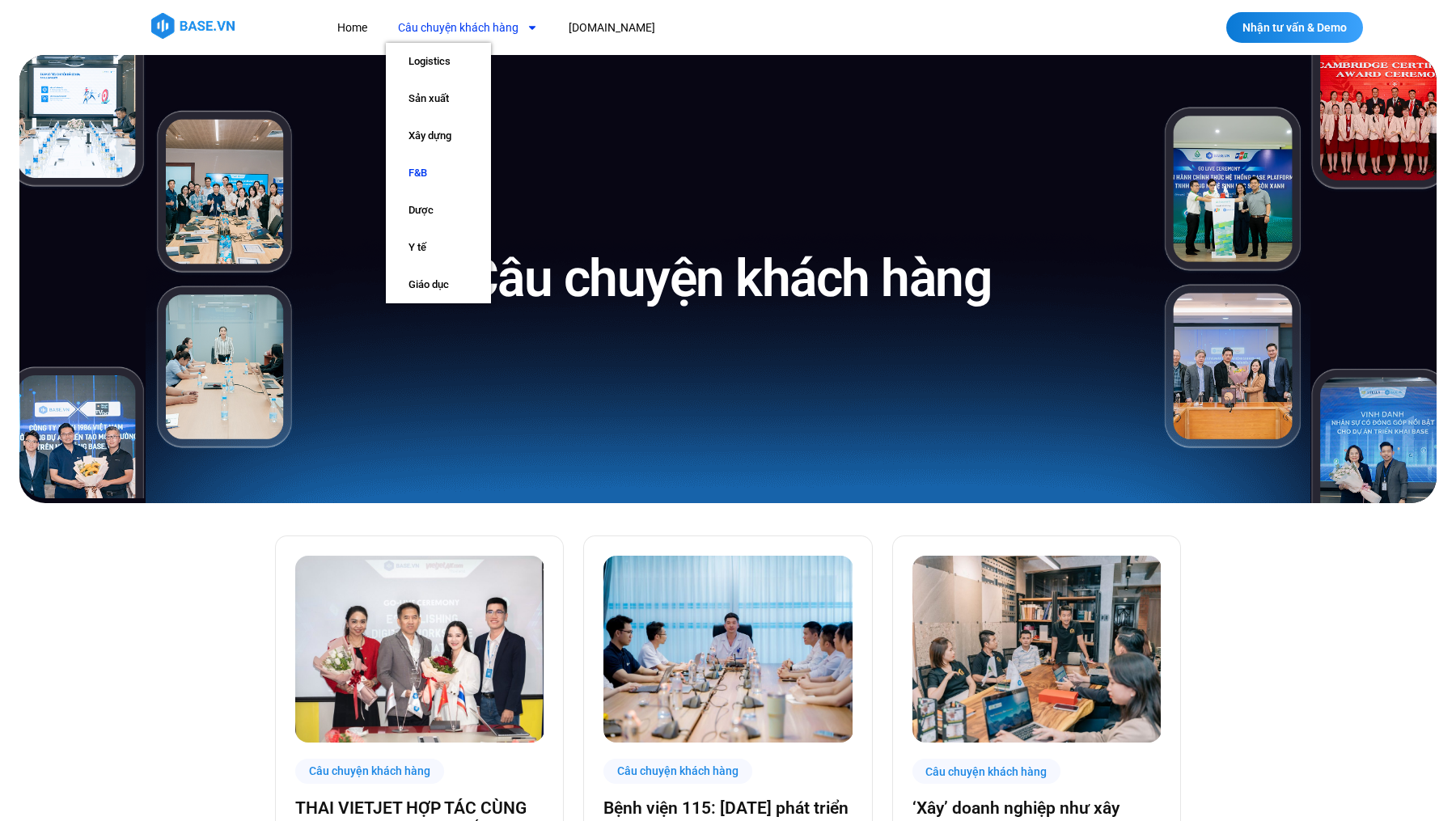
click at [419, 167] on link "F&B" at bounding box center [439, 173] width 106 height 37
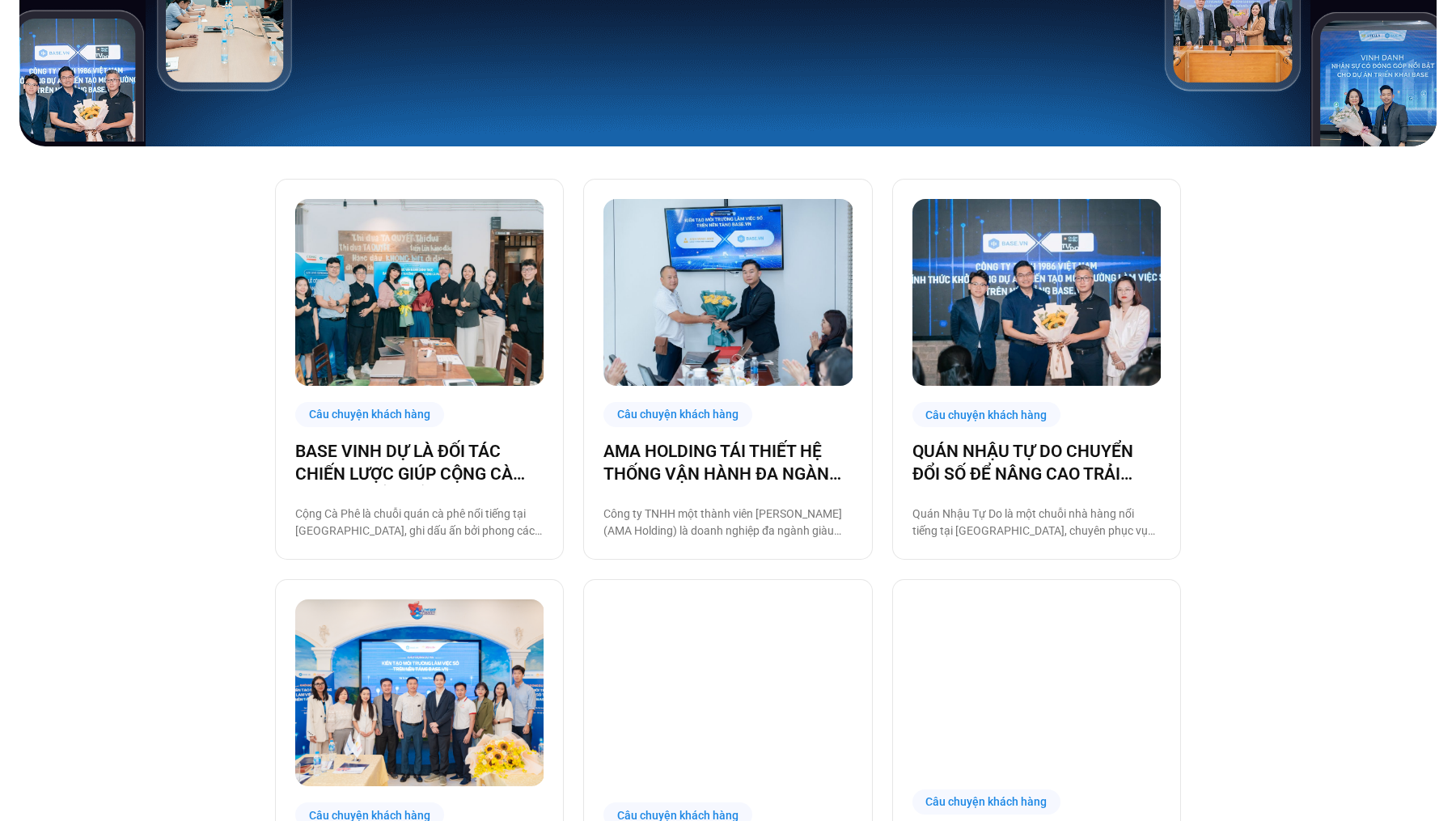
scroll to position [684, 0]
